Goal: Complete application form

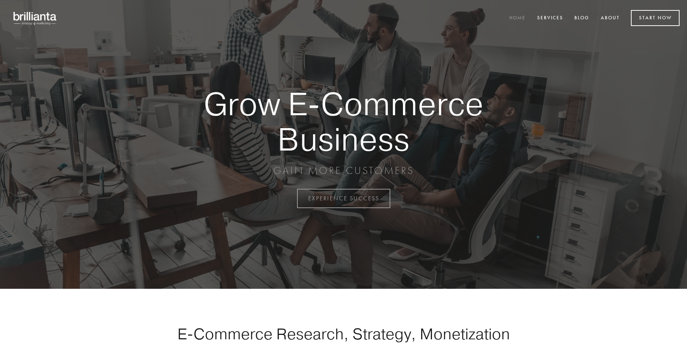
scroll to position [1950, 0]
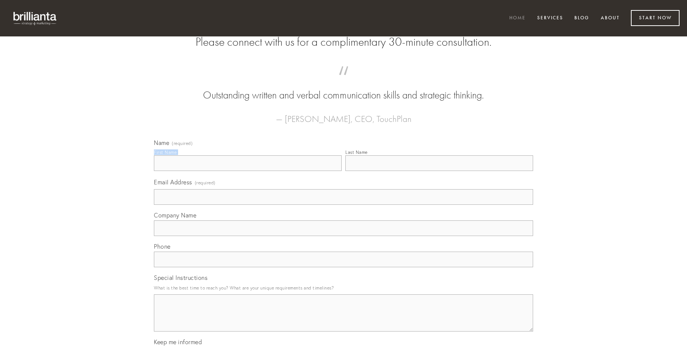
type input "[PERSON_NAME]"
click at [439, 171] on input "Last Name" at bounding box center [440, 163] width 188 height 16
type input "[PERSON_NAME]"
click at [344, 205] on input "Email Address (required)" at bounding box center [343, 197] width 379 height 16
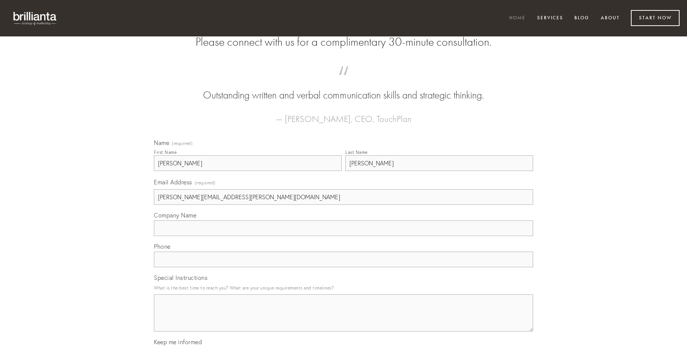
type input "[PERSON_NAME][EMAIL_ADDRESS][PERSON_NAME][DOMAIN_NAME]"
click at [344, 236] on input "Company Name" at bounding box center [343, 229] width 379 height 16
type input "ustulo"
click at [344, 267] on input "text" at bounding box center [343, 260] width 379 height 16
click at [344, 320] on textarea "Special Instructions" at bounding box center [343, 313] width 379 height 37
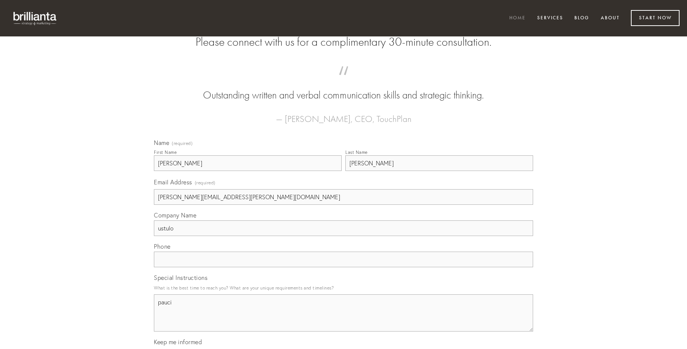
type textarea "pauci"
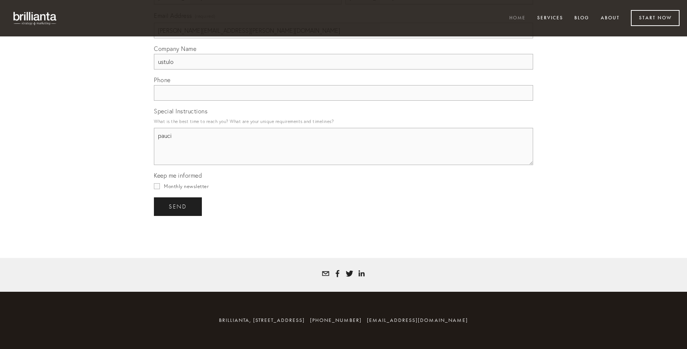
click at [179, 206] on span "send" at bounding box center [178, 206] width 18 height 7
